Goal: Transaction & Acquisition: Book appointment/travel/reservation

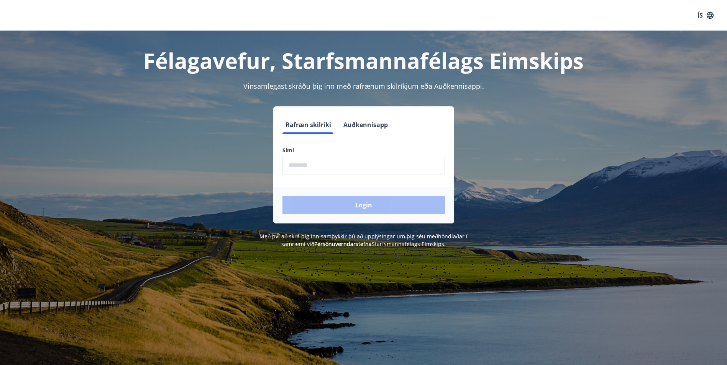
click at [324, 157] on input "phone" at bounding box center [363, 165] width 162 height 19
type input "*"
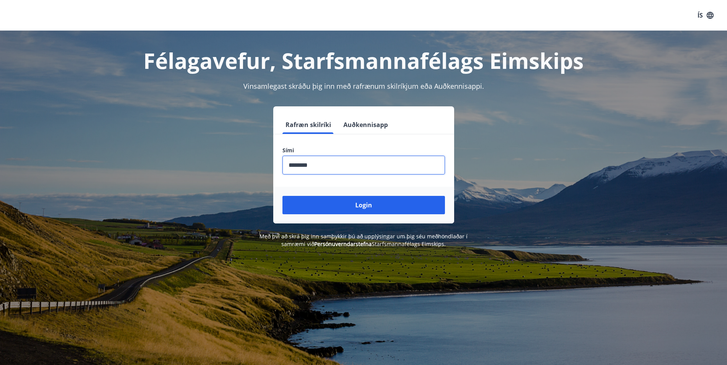
type input "********"
click at [282, 196] on button "Login" at bounding box center [363, 205] width 162 height 18
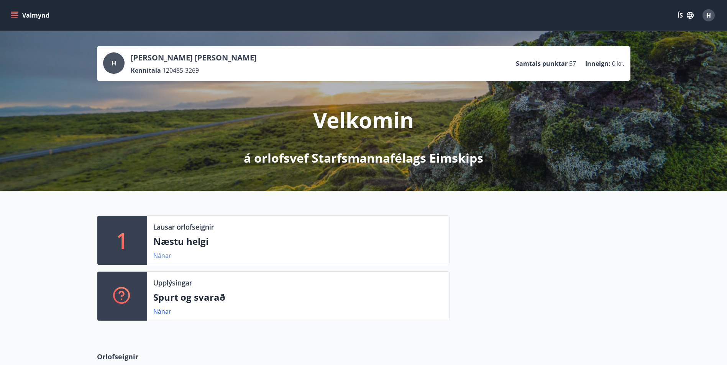
click at [163, 255] on link "Nánar" at bounding box center [162, 256] width 18 height 8
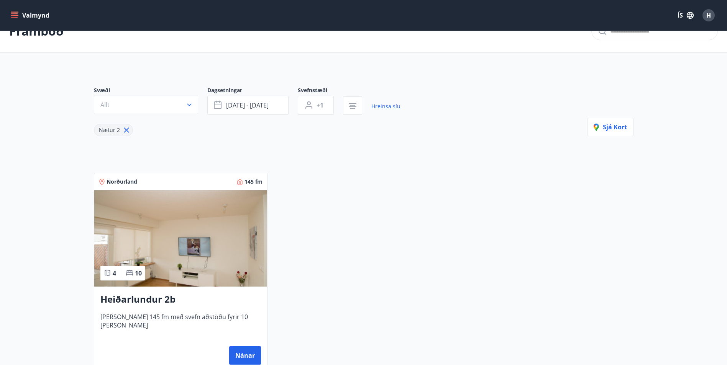
scroll to position [38, 0]
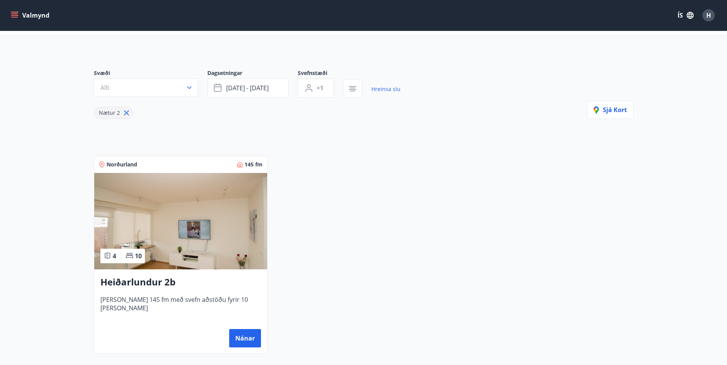
click at [208, 227] on img at bounding box center [180, 221] width 173 height 97
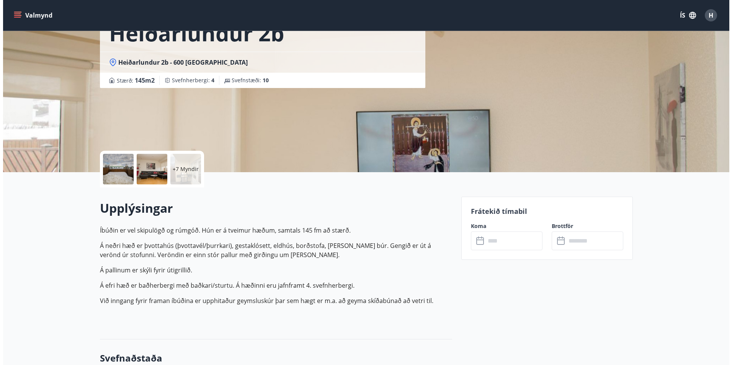
scroll to position [77, 0]
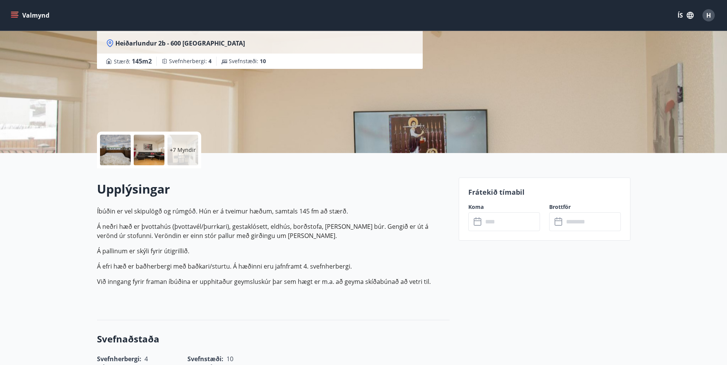
click at [181, 149] on p "+7 Myndir" at bounding box center [183, 150] width 26 height 8
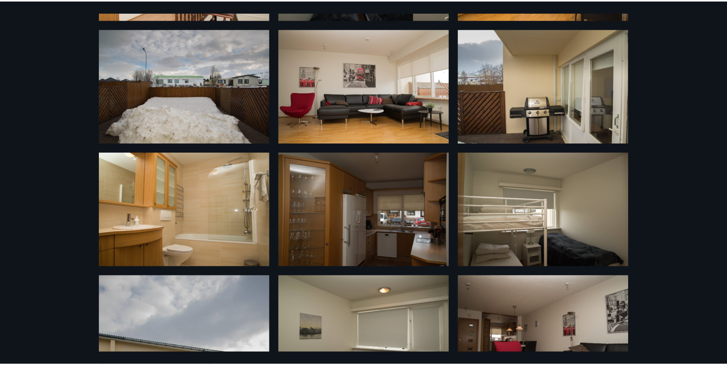
scroll to position [0, 0]
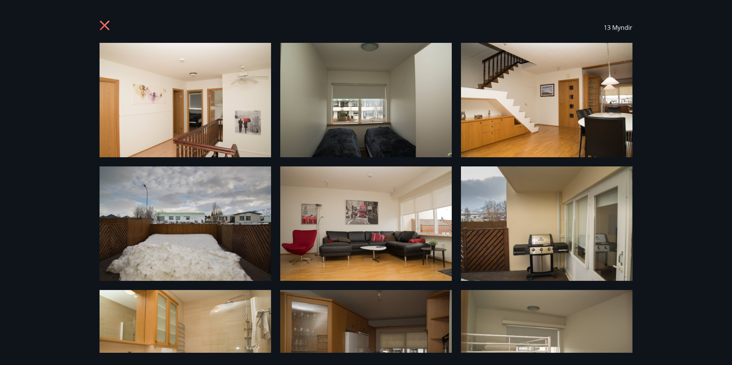
click at [105, 26] on icon at bounding box center [105, 26] width 2 height 2
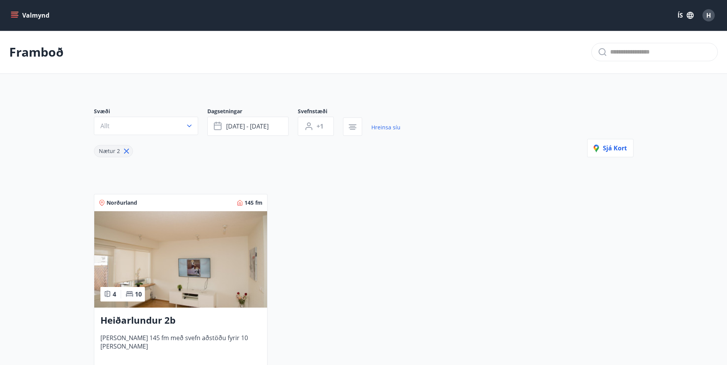
click at [11, 16] on icon "menu" at bounding box center [15, 15] width 8 height 8
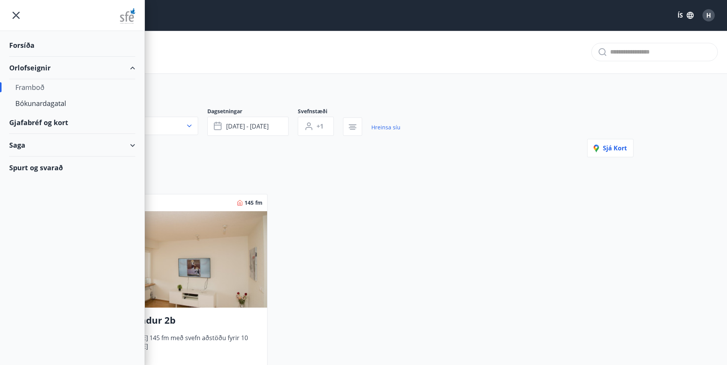
click at [65, 72] on div "Orlofseignir" at bounding box center [72, 68] width 126 height 23
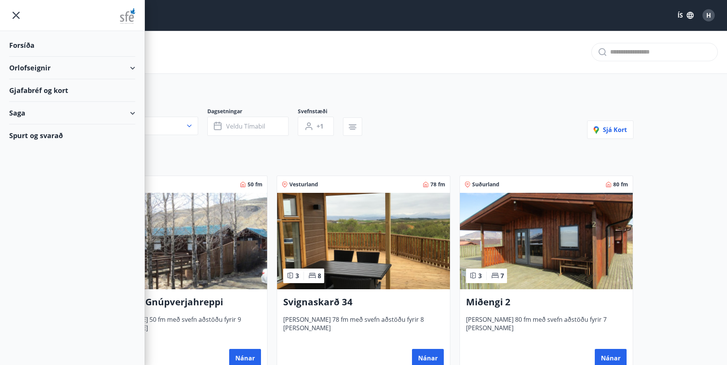
click at [65, 72] on div "Orlofseignir" at bounding box center [72, 68] width 126 height 23
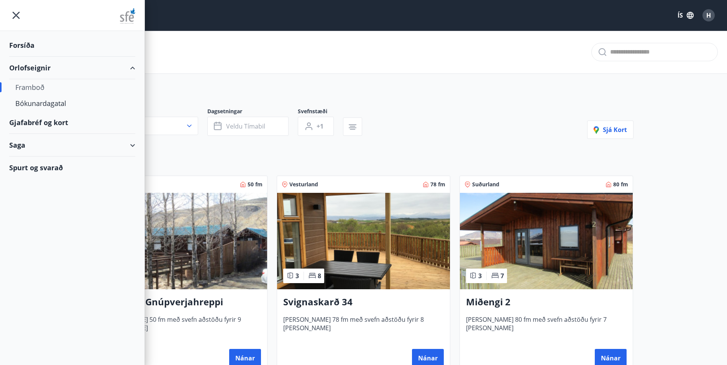
click at [38, 89] on div "Framboð" at bounding box center [72, 87] width 114 height 16
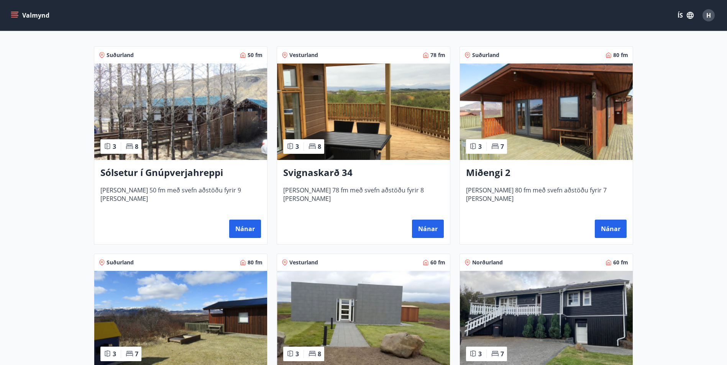
scroll to position [115, 0]
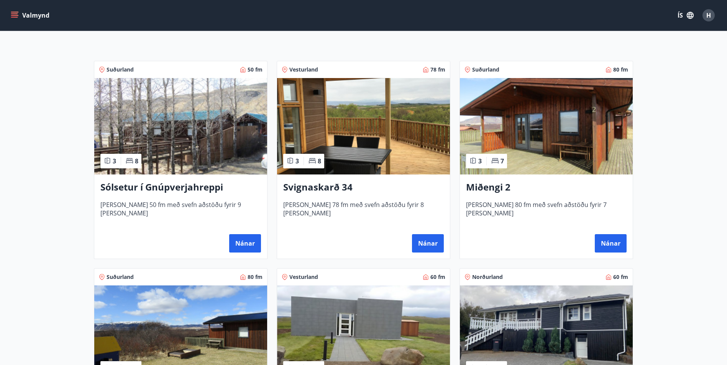
click at [182, 122] on img at bounding box center [180, 126] width 173 height 97
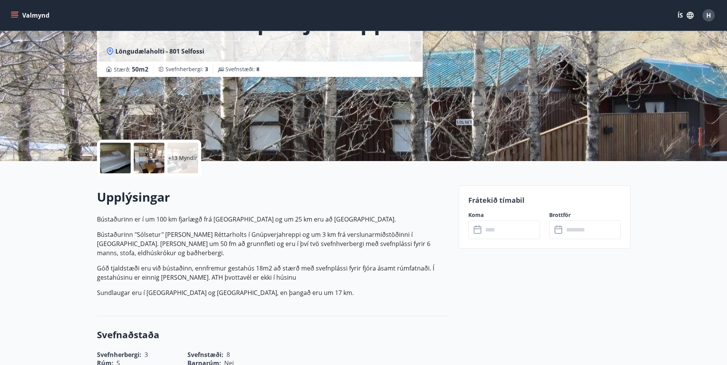
scroll to position [77, 0]
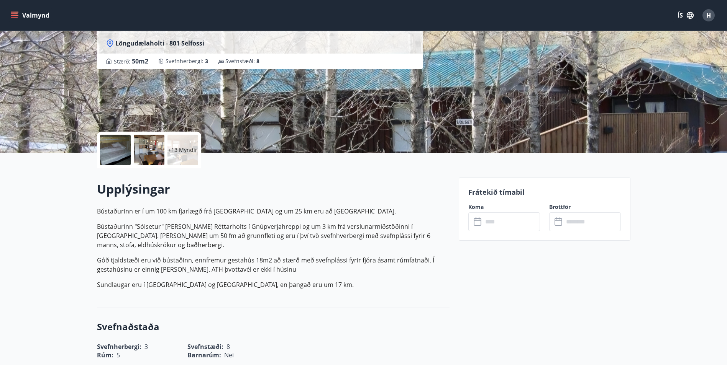
click at [478, 221] on icon at bounding box center [477, 221] width 8 height 1
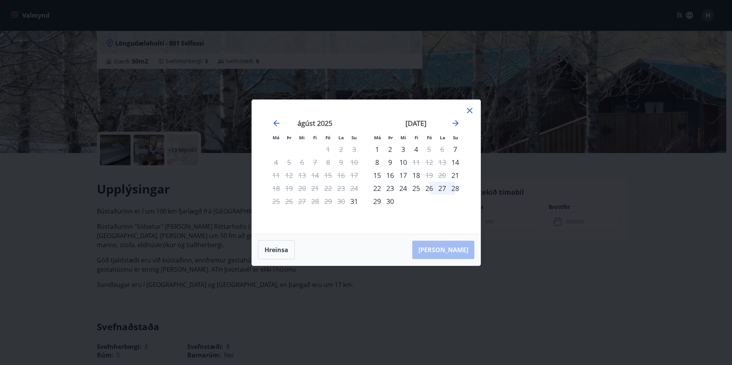
click at [471, 110] on icon at bounding box center [469, 110] width 9 height 9
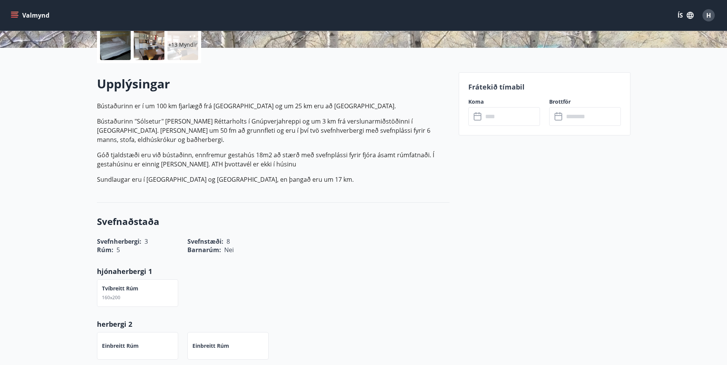
scroll to position [191, 0]
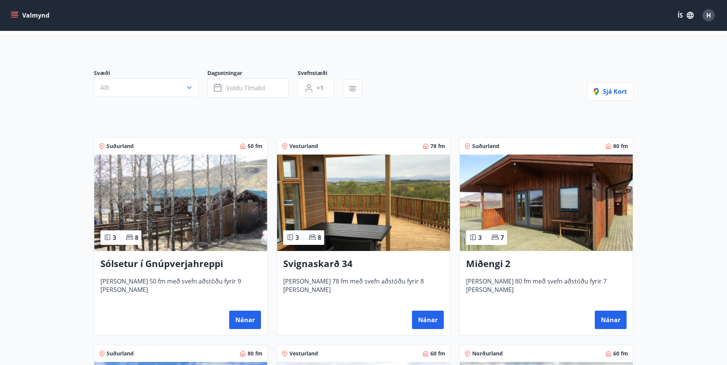
click at [386, 201] on img at bounding box center [363, 203] width 173 height 97
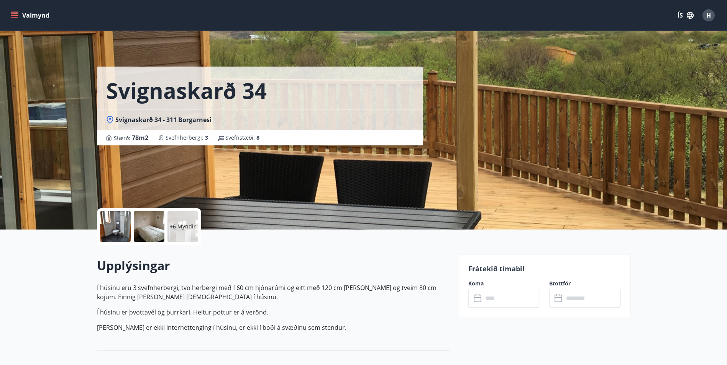
click at [469, 295] on div "​ ​" at bounding box center [504, 298] width 72 height 19
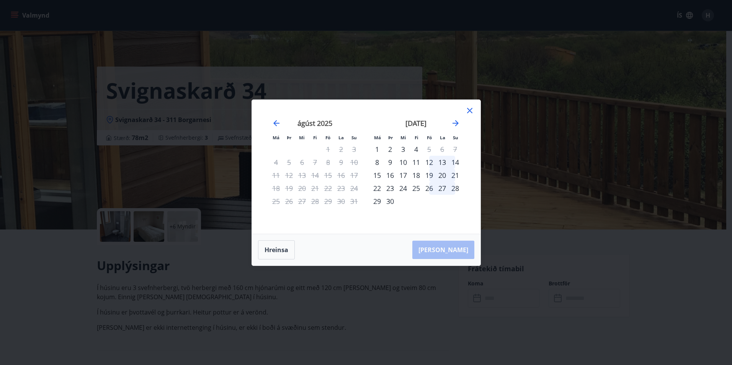
click at [473, 111] on icon at bounding box center [469, 110] width 9 height 9
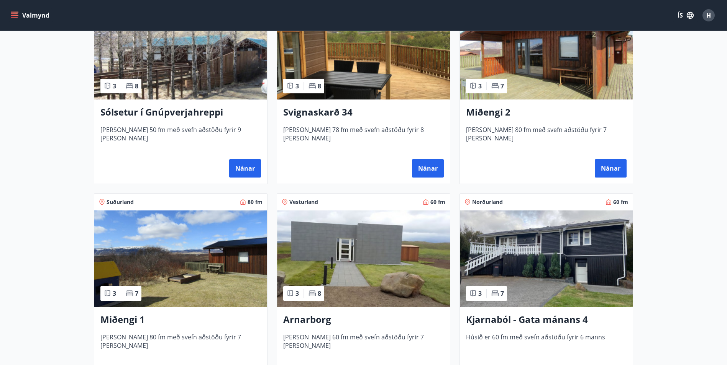
scroll to position [191, 0]
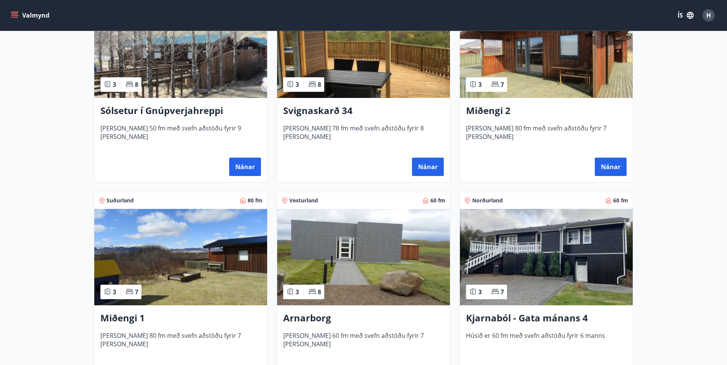
click at [377, 248] on img at bounding box center [363, 257] width 173 height 97
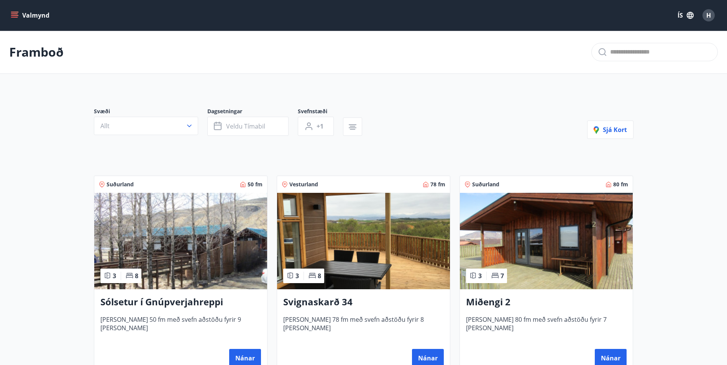
click at [553, 243] on img at bounding box center [546, 241] width 173 height 97
click at [178, 237] on img at bounding box center [180, 241] width 173 height 97
click at [365, 232] on img at bounding box center [363, 241] width 173 height 97
click at [537, 220] on img at bounding box center [546, 241] width 173 height 97
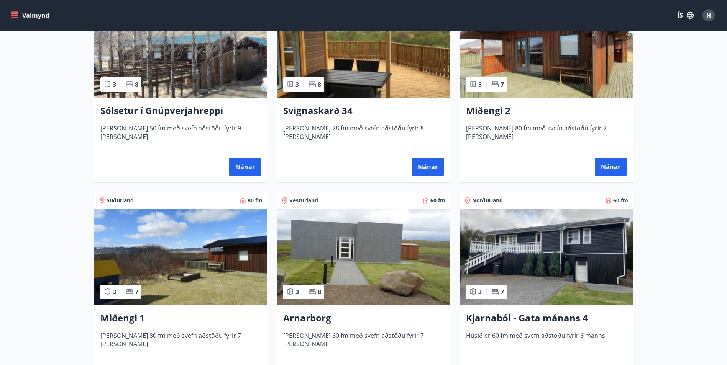
click at [186, 244] on img at bounding box center [180, 257] width 173 height 97
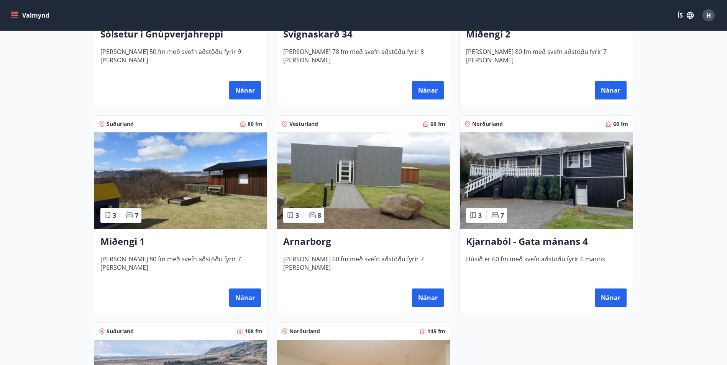
click at [353, 188] on img at bounding box center [363, 181] width 173 height 97
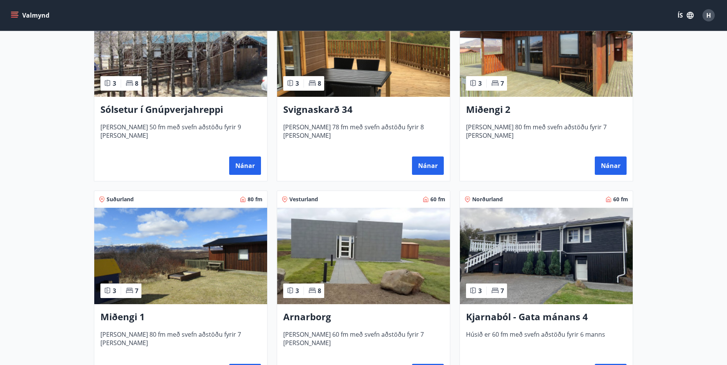
click at [545, 247] on img at bounding box center [546, 256] width 173 height 97
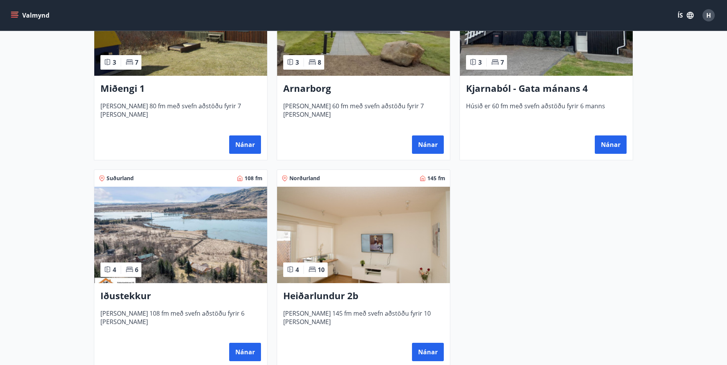
click at [185, 214] on img at bounding box center [180, 235] width 173 height 97
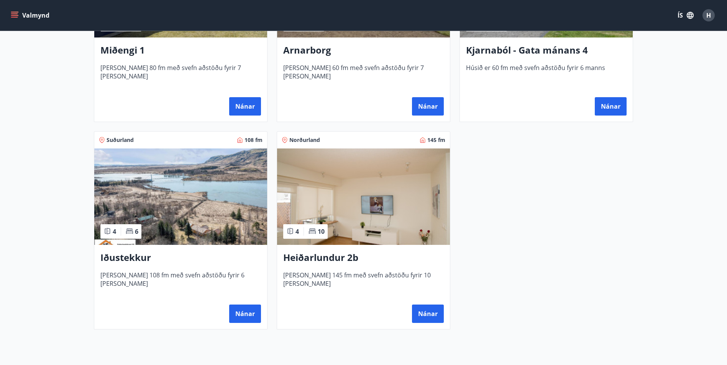
click at [363, 177] on img at bounding box center [363, 197] width 173 height 97
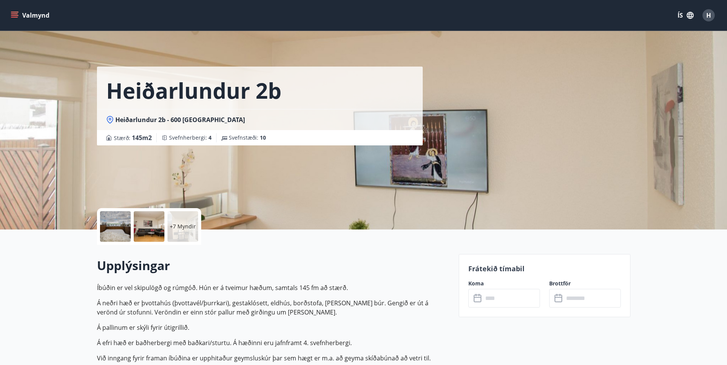
scroll to position [1, 0]
